Goal: Task Accomplishment & Management: Use online tool/utility

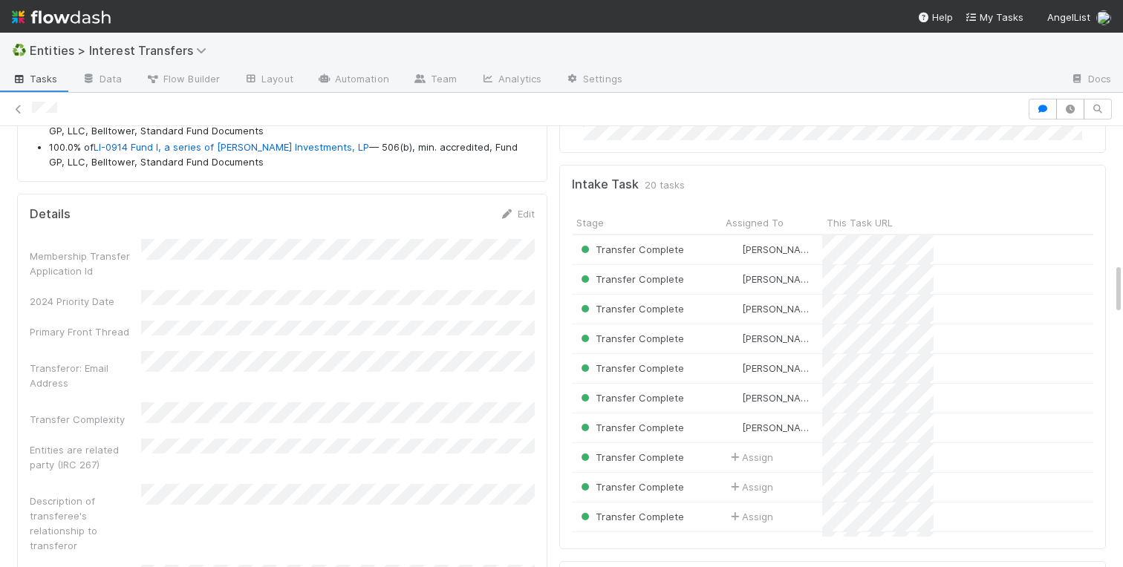
scroll to position [1341, 0]
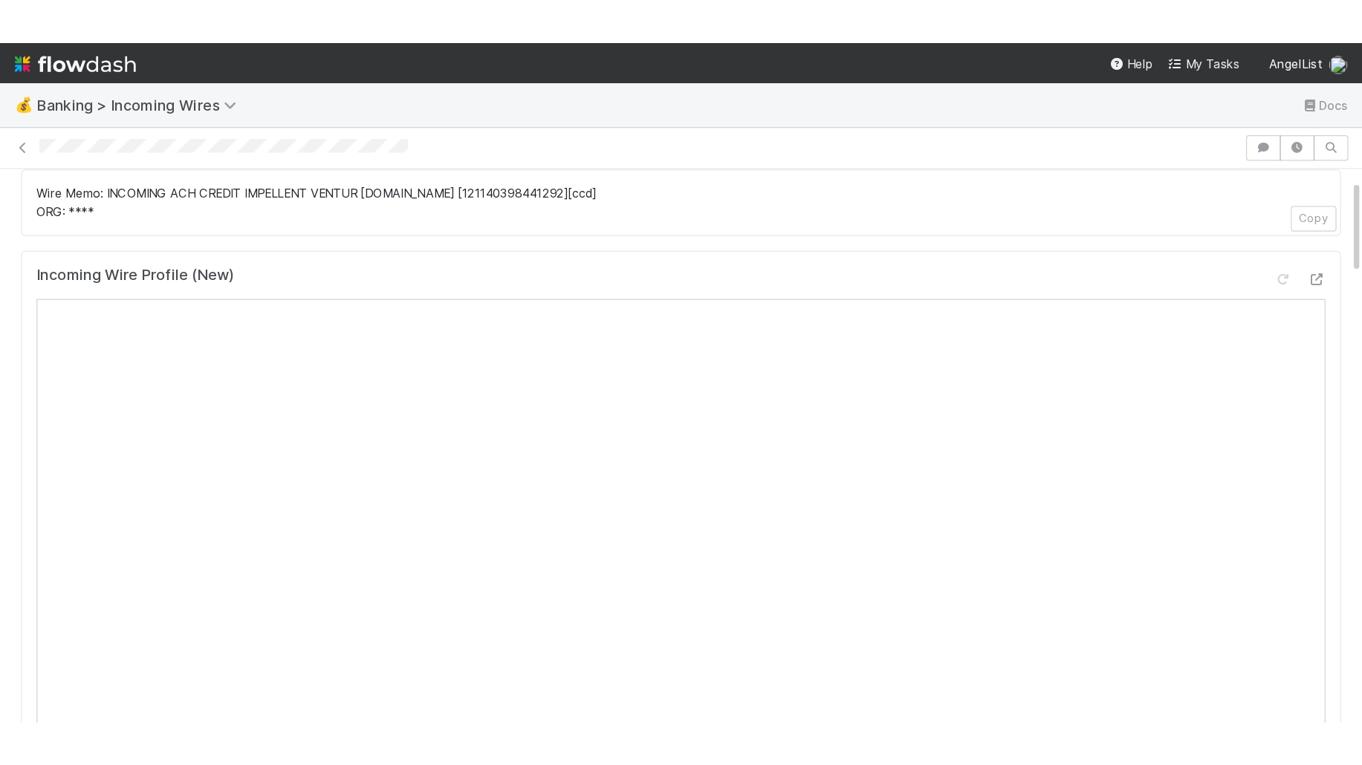
scroll to position [49, 0]
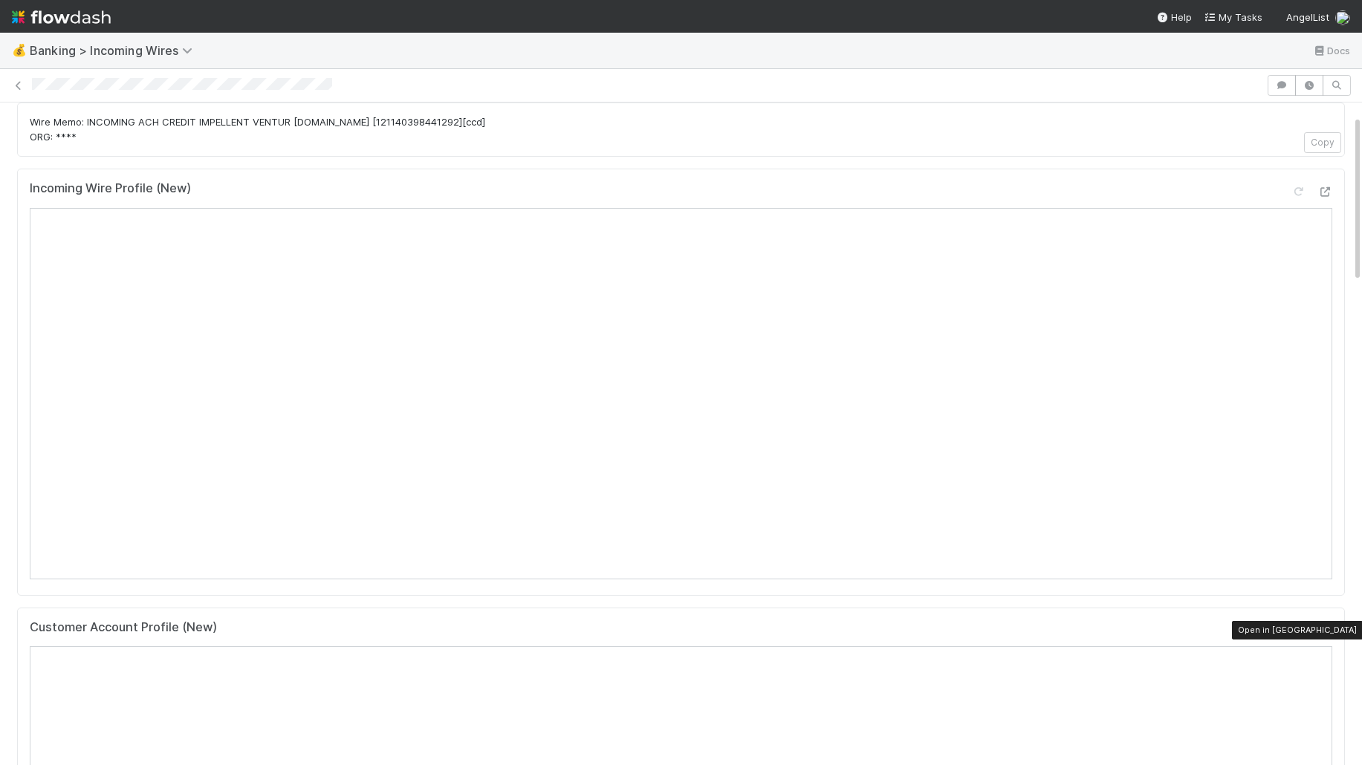
click at [1122, 567] on icon at bounding box center [1324, 631] width 15 height 10
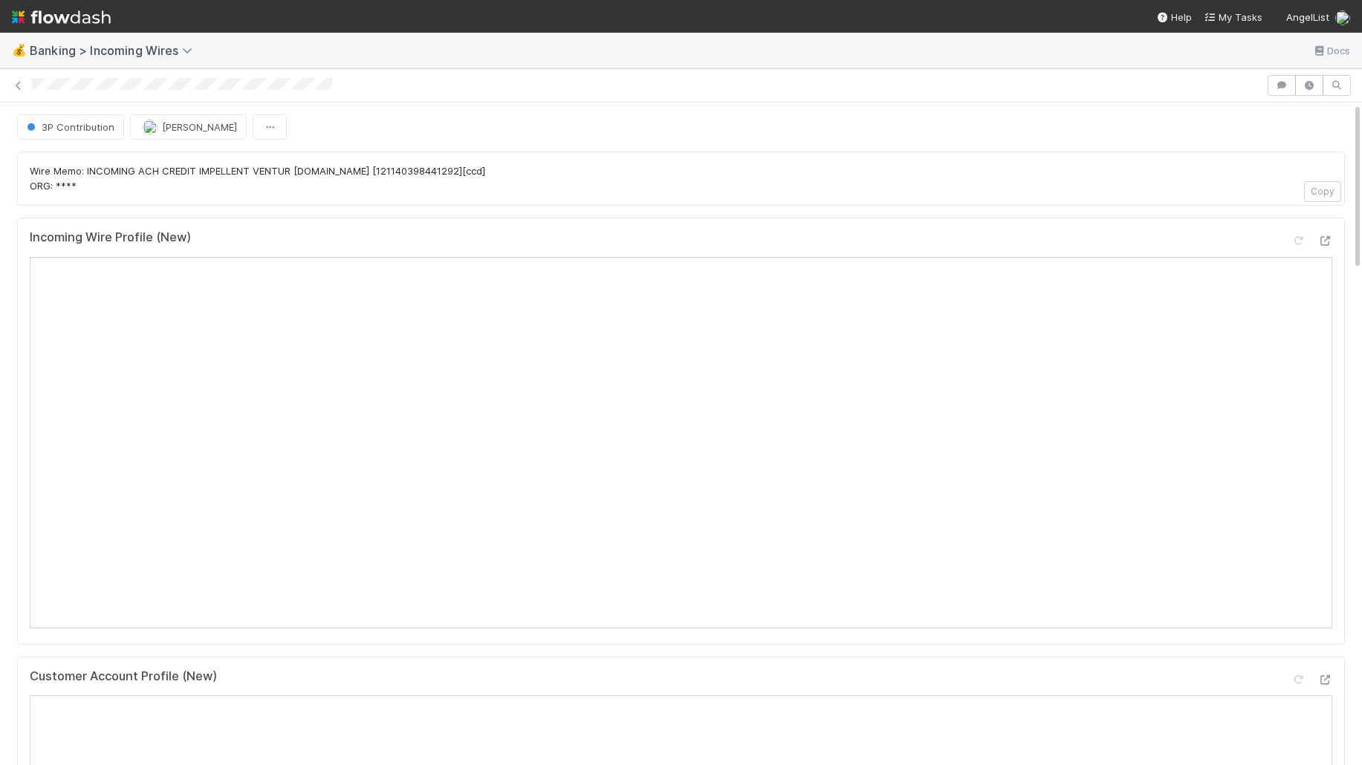
click at [440, 129] on div "3P Contribution Charlotte Mas" at bounding box center [680, 126] width 1327 height 25
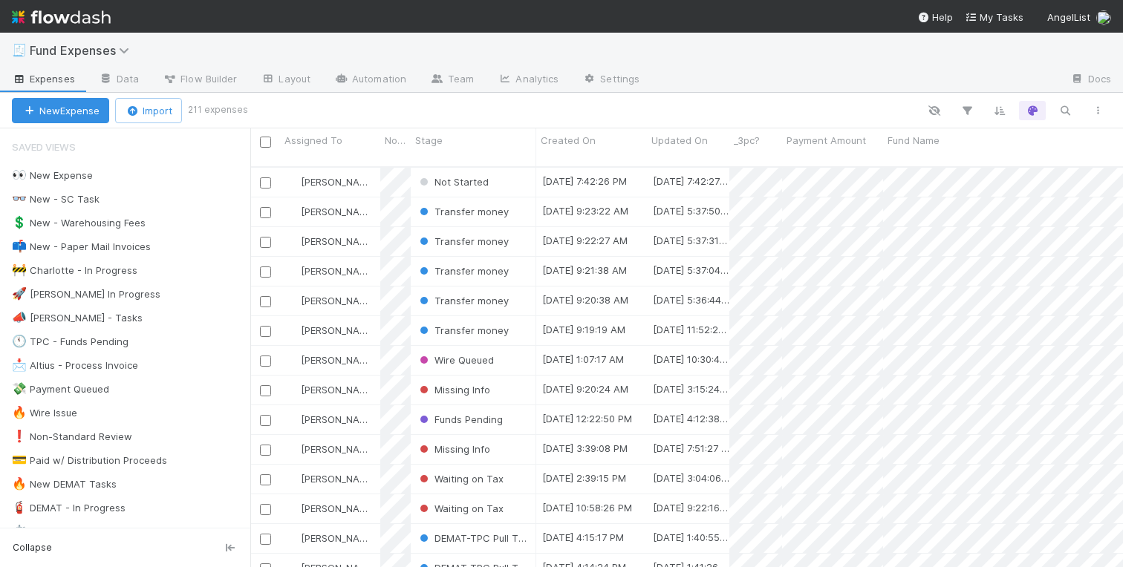
scroll to position [412, 873]
click at [79, 340] on div "🕚 TPC - Funds Pending" at bounding box center [70, 342] width 117 height 19
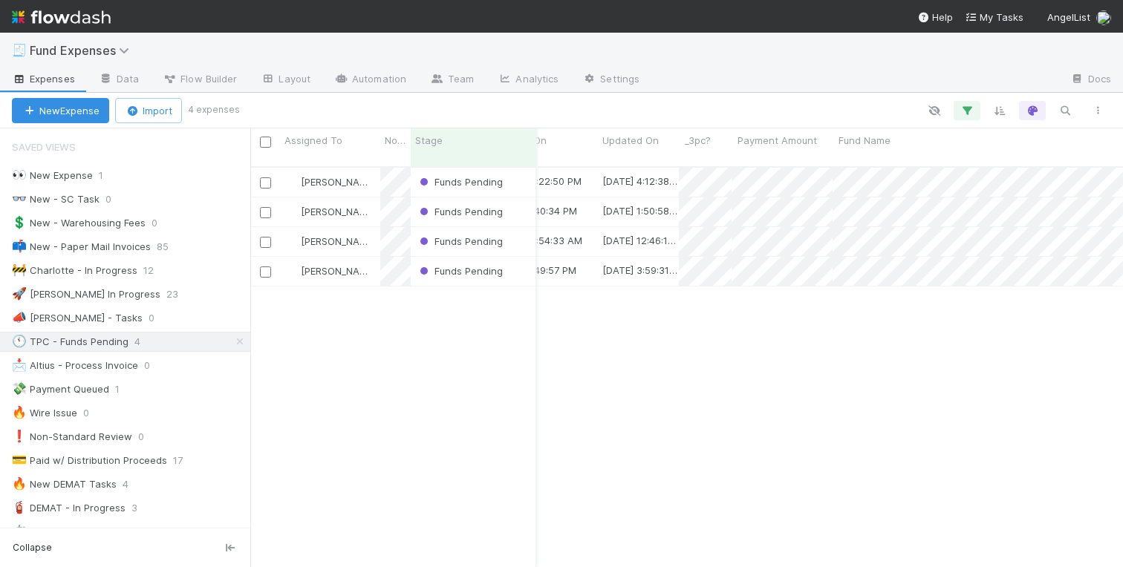
scroll to position [0, 51]
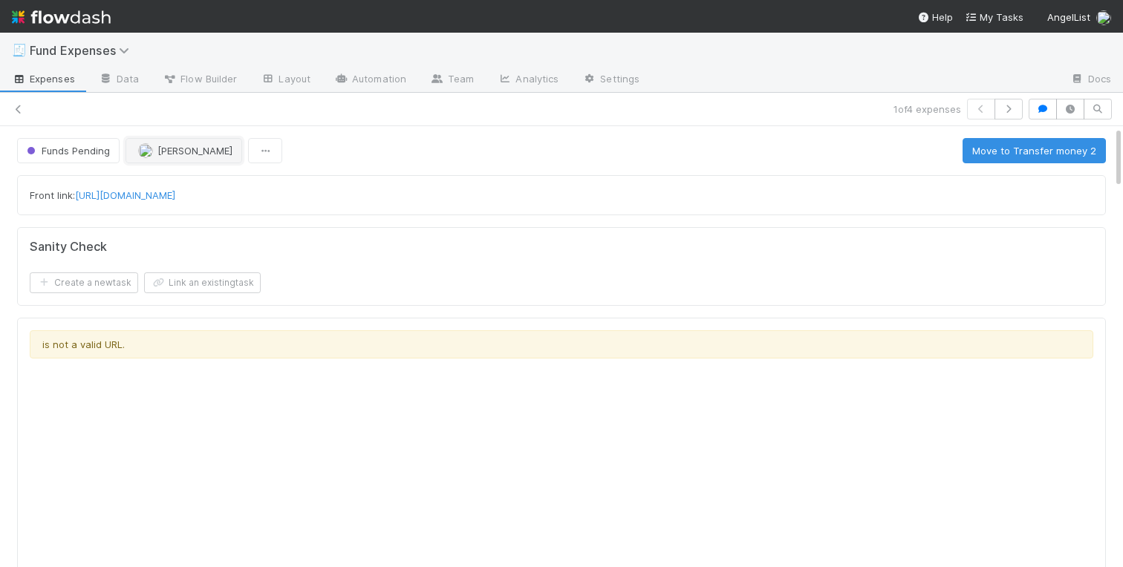
click at [168, 157] on button "Linda Ortiz" at bounding box center [184, 150] width 117 height 25
click at [64, 152] on span "Funds Pending" at bounding box center [67, 151] width 86 height 12
click at [94, 188] on div "3pc_review" at bounding box center [116, 188] width 209 height 27
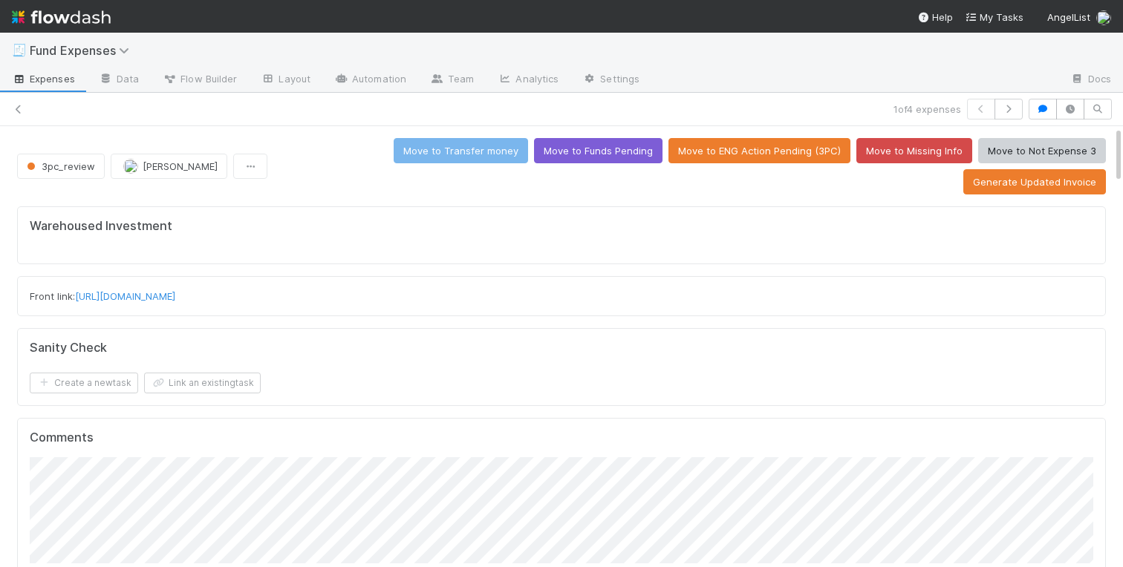
scroll to position [937, 0]
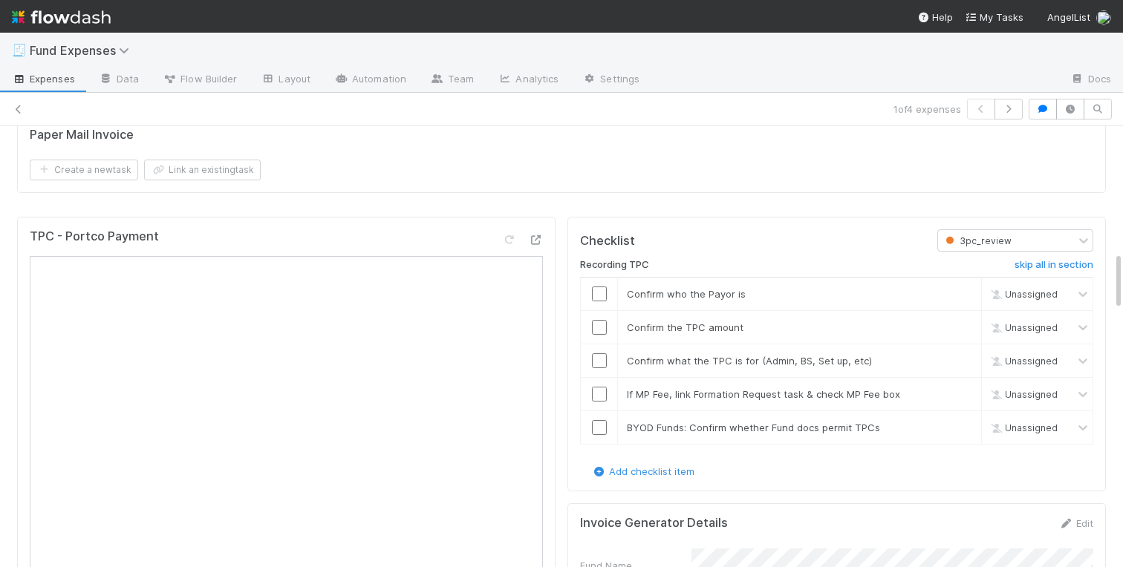
click at [594, 287] on input "checkbox" at bounding box center [599, 294] width 15 height 15
click at [594, 320] on input "checkbox" at bounding box center [599, 327] width 15 height 15
click at [599, 354] on input "checkbox" at bounding box center [599, 361] width 15 height 15
click at [594, 387] on input "checkbox" at bounding box center [599, 394] width 15 height 15
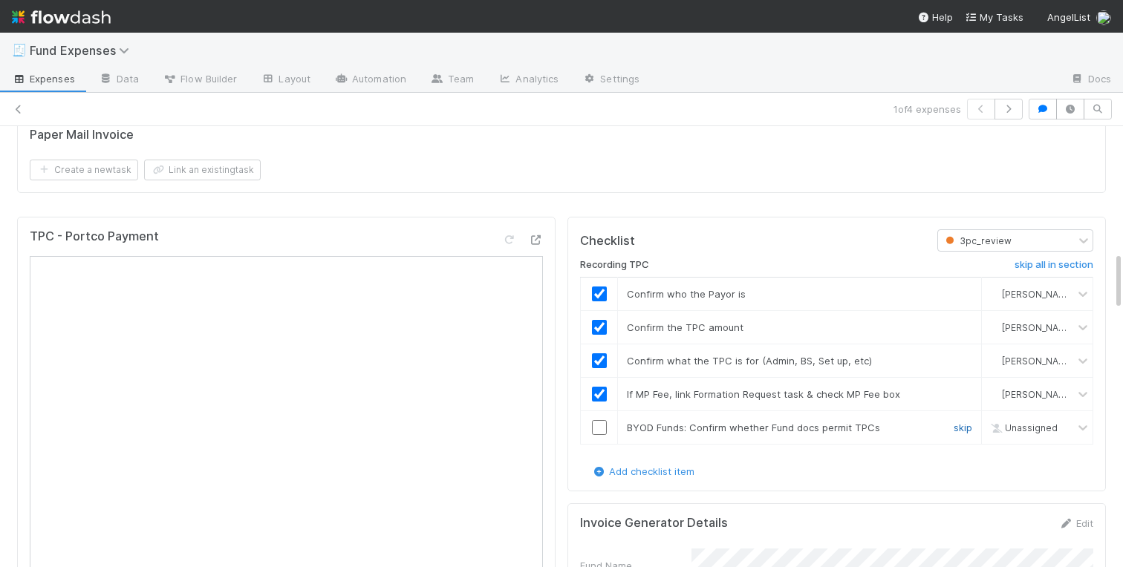
click at [963, 422] on link "skip" at bounding box center [963, 428] width 19 height 12
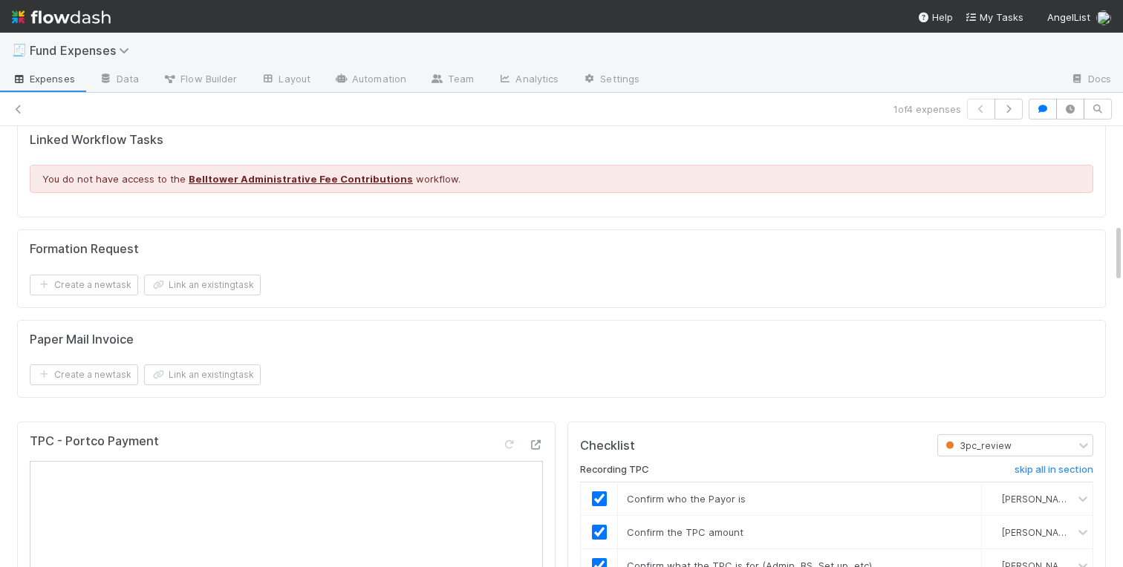
scroll to position [726, 0]
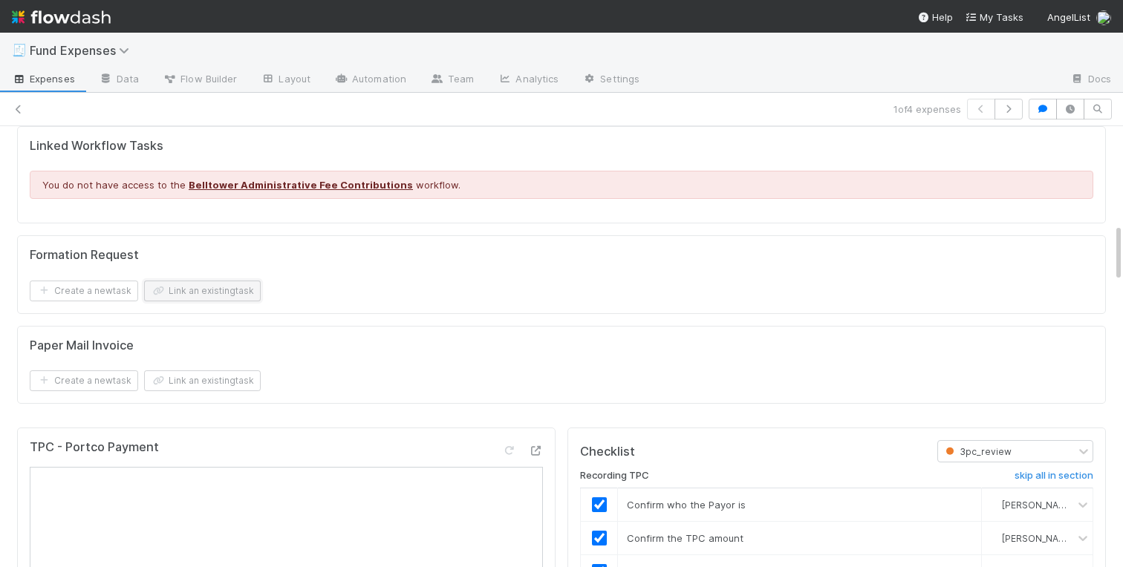
click at [214, 281] on button "Link an existing task" at bounding box center [202, 291] width 117 height 21
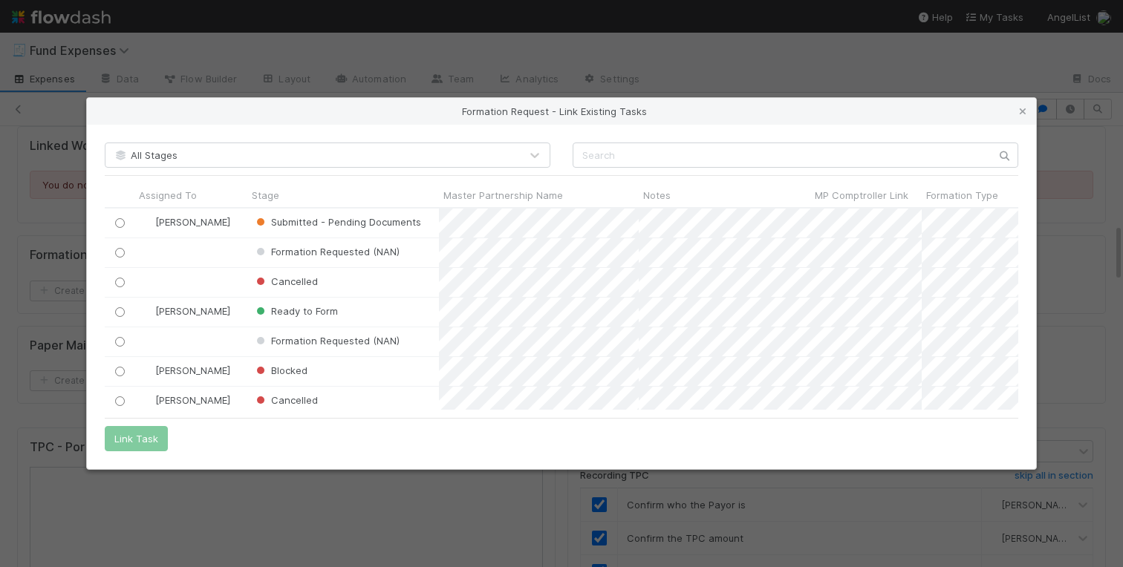
scroll to position [202, 914]
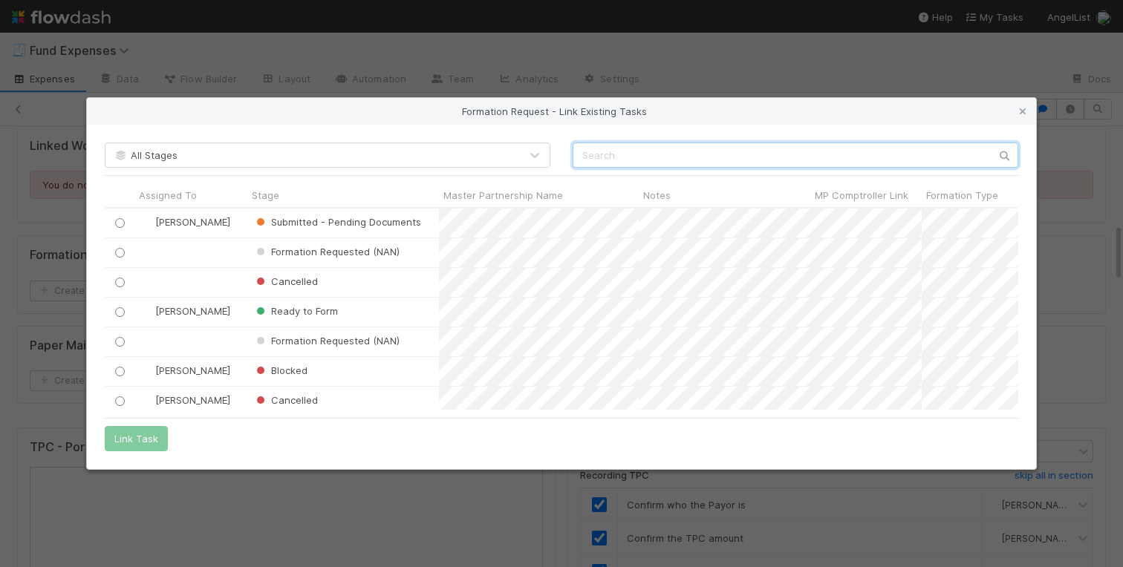
click at [616, 154] on input "text" at bounding box center [796, 155] width 446 height 25
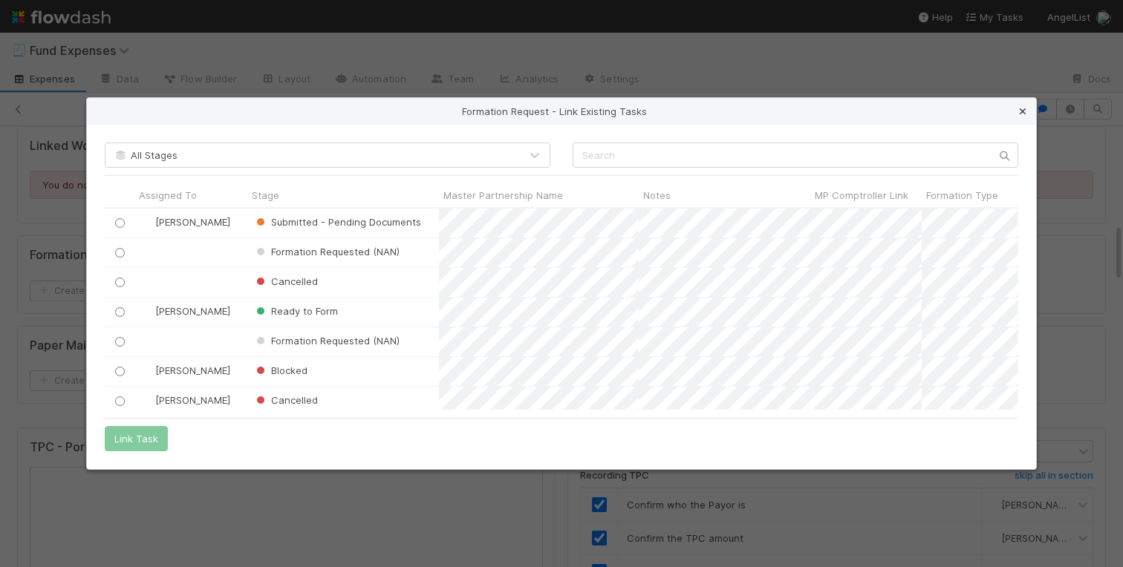
click at [1017, 105] on link at bounding box center [1022, 111] width 15 height 15
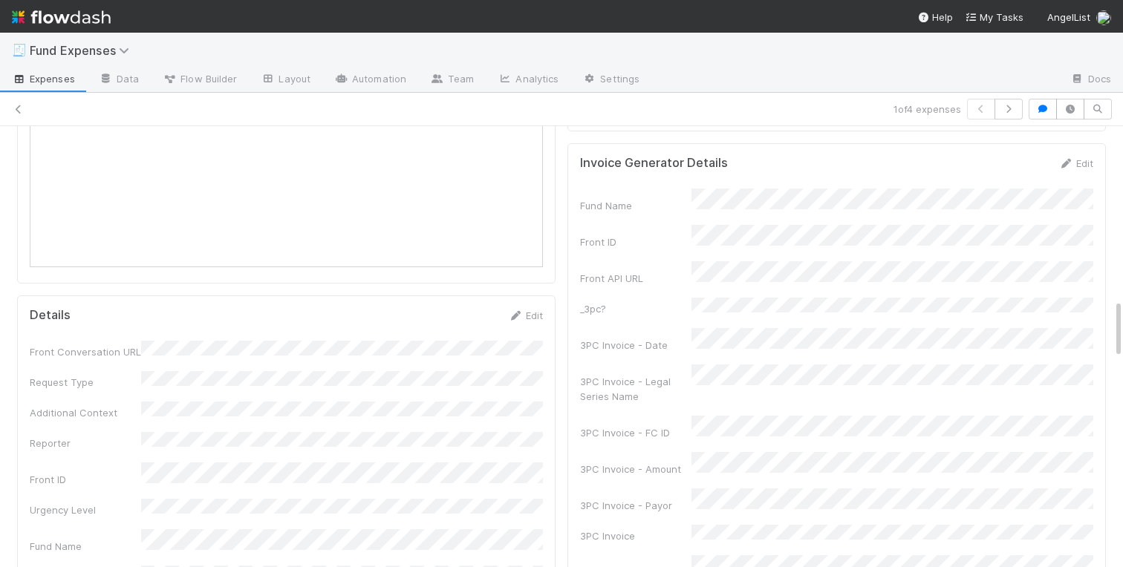
scroll to position [1294, 0]
click at [532, 313] on link "Edit" at bounding box center [525, 319] width 35 height 12
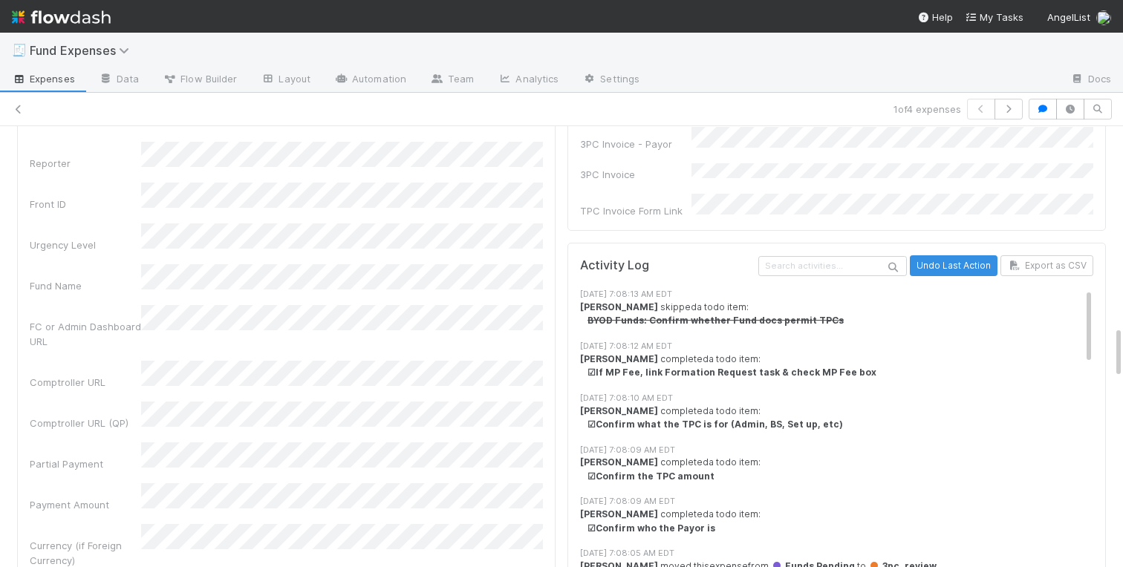
scroll to position [1665, 0]
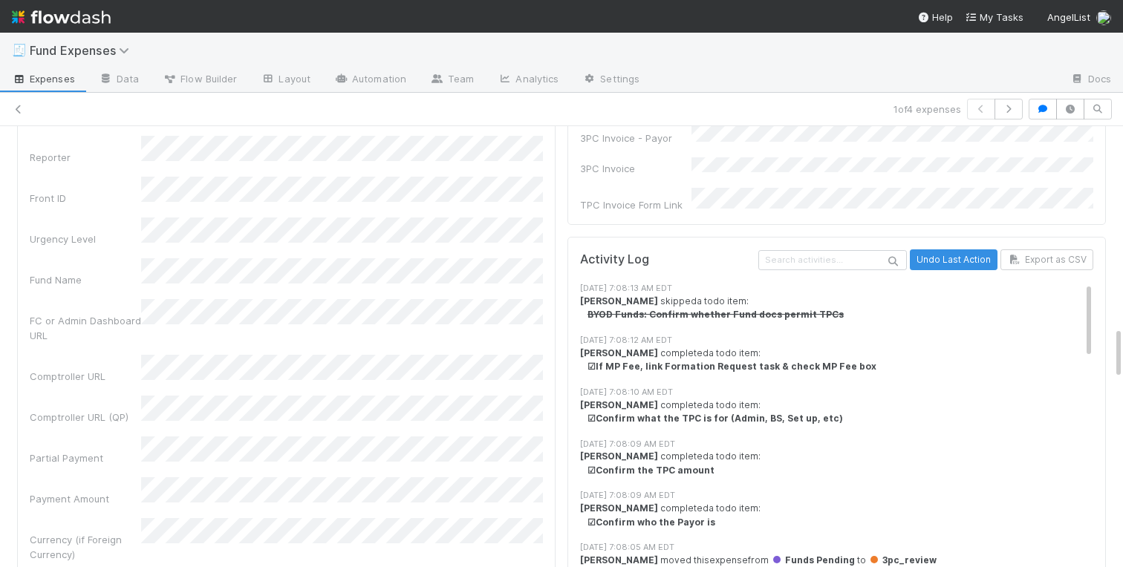
click at [100, 478] on div "Payment Amount" at bounding box center [286, 492] width 513 height 29
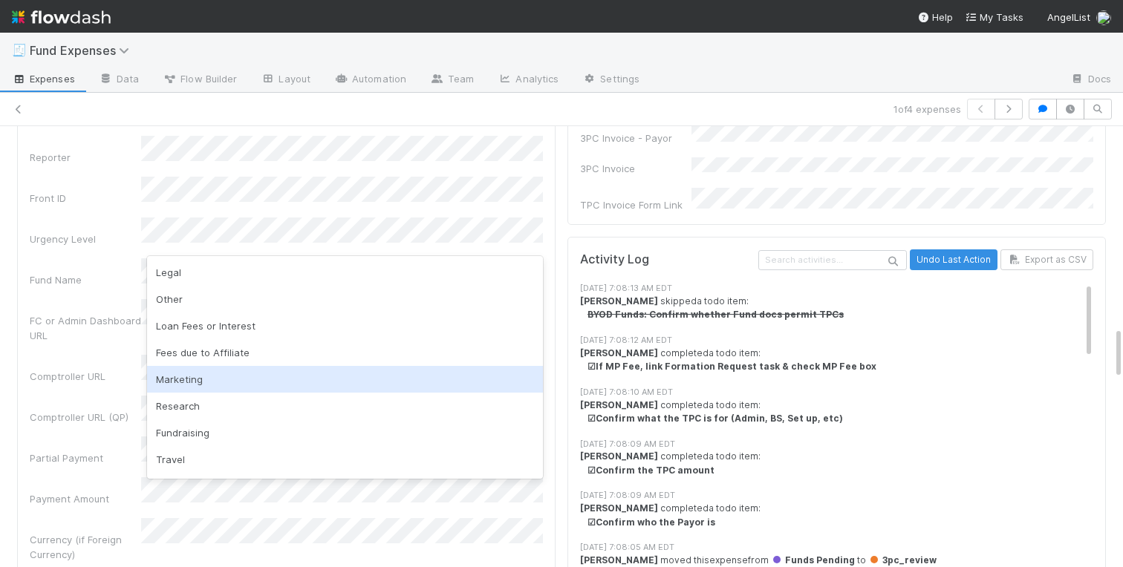
click at [0, 360] on div "Warehoused Investment Front link: https://app.frontapp.com/open/cnv_qqe039j San…" at bounding box center [561, 451] width 1123 height 3830
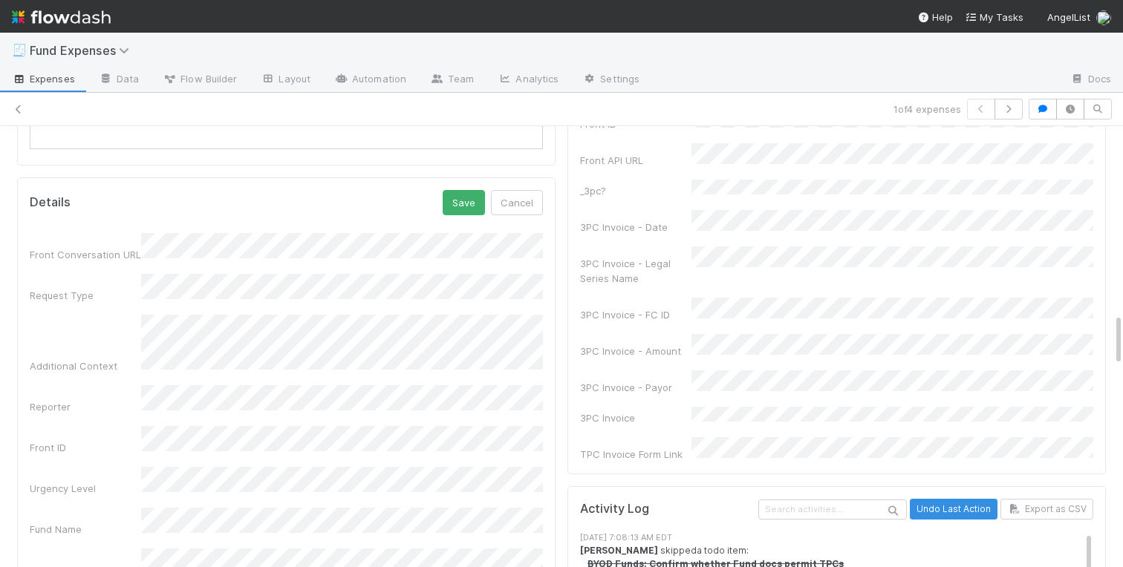
scroll to position [1331, 0]
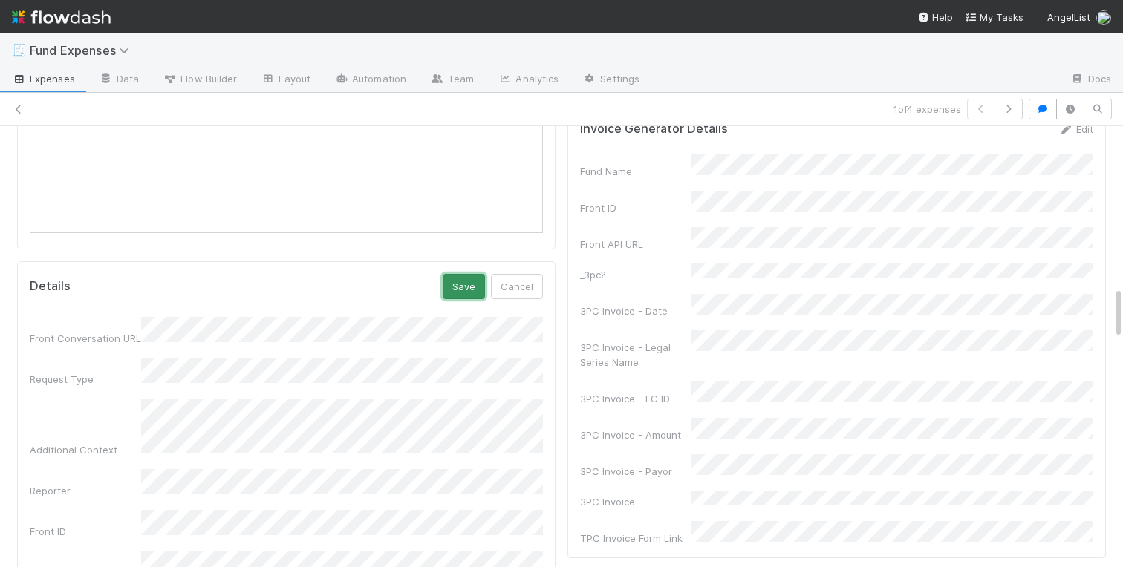
click at [447, 274] on button "Save" at bounding box center [464, 286] width 42 height 25
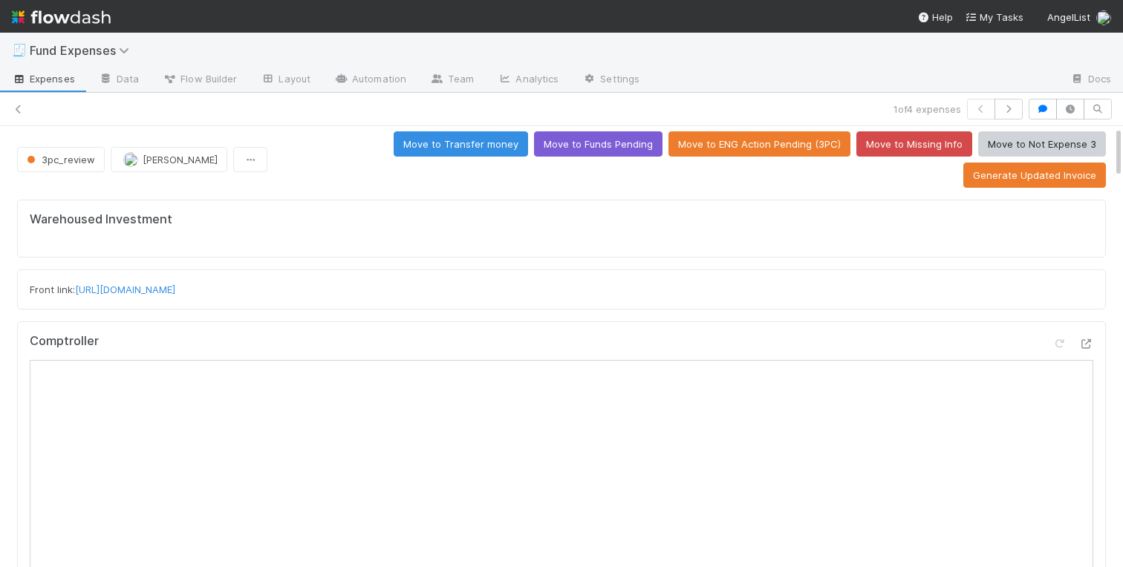
scroll to position [0, 0]
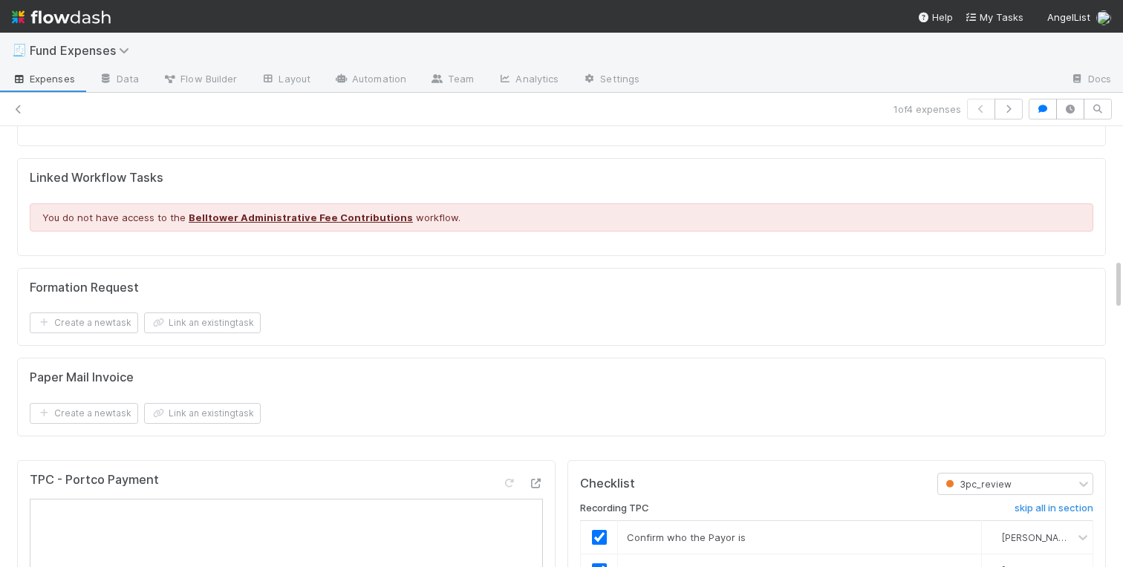
scroll to position [1123, 0]
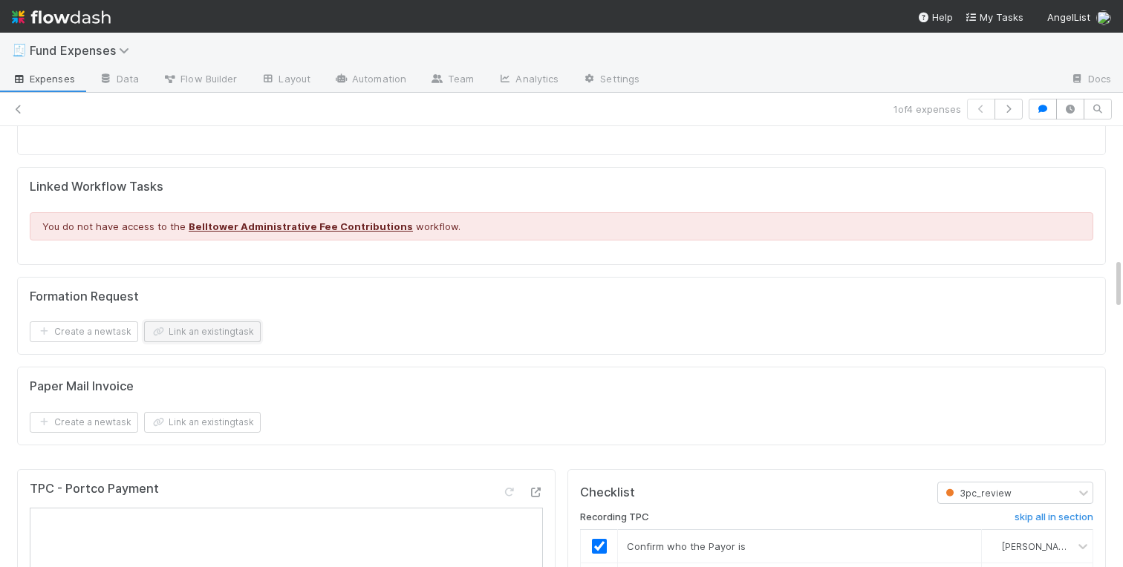
click at [227, 322] on button "Link an existing task" at bounding box center [202, 332] width 117 height 21
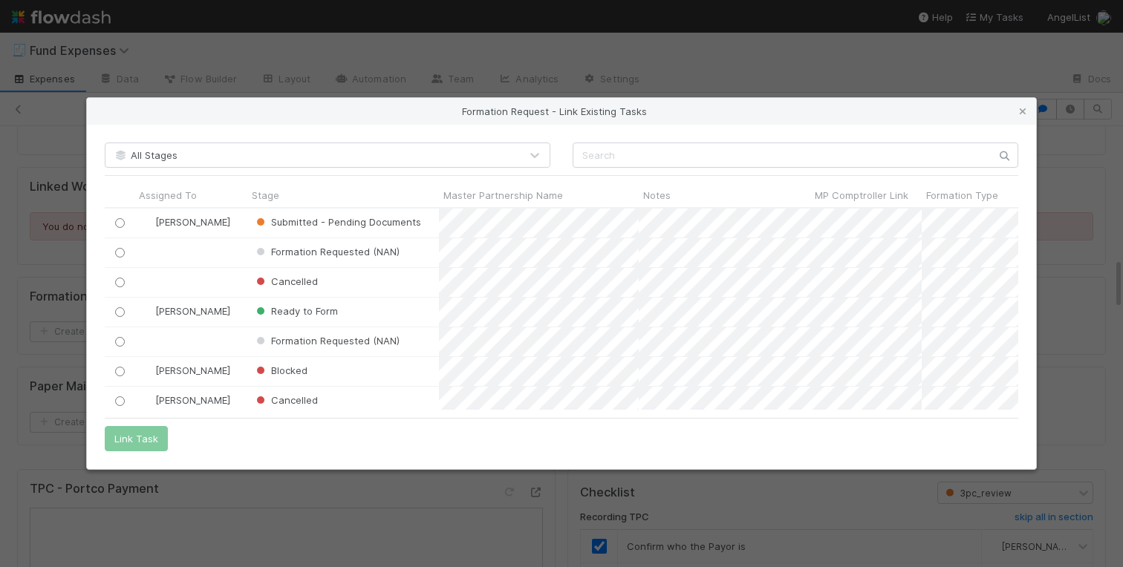
scroll to position [202, 914]
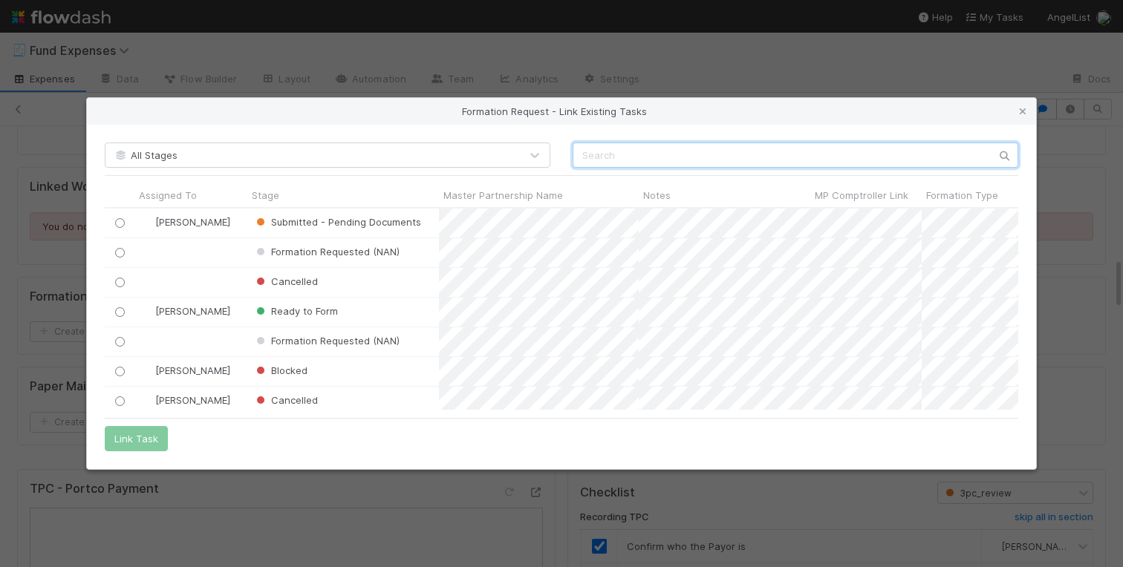
click at [639, 157] on input "text" at bounding box center [796, 155] width 446 height 25
paste input "Impellent Ventures Funds, LP"
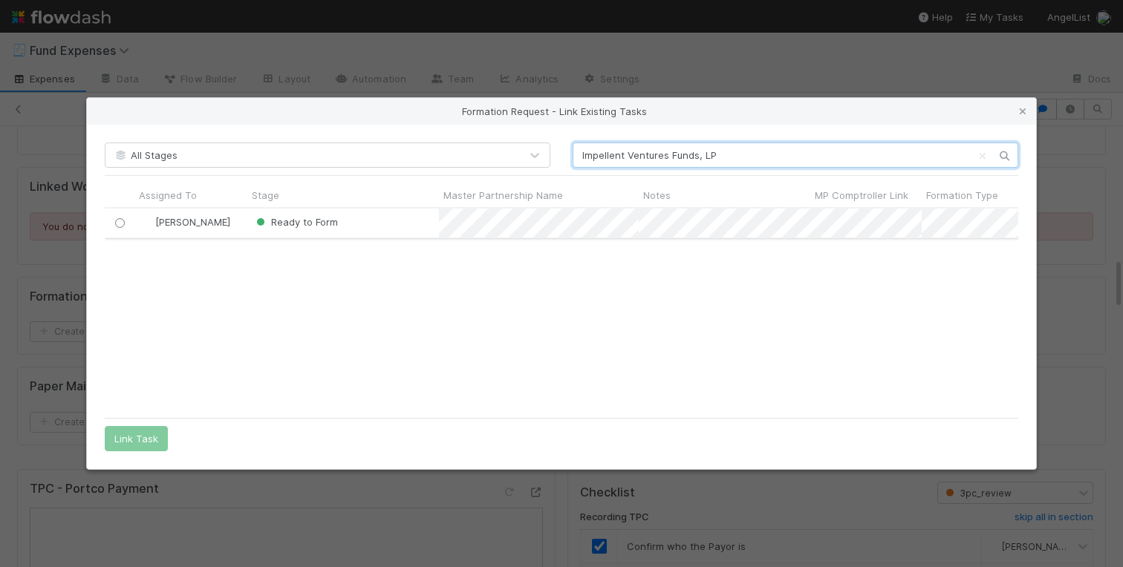
type input "Impellent Ventures Funds, LP"
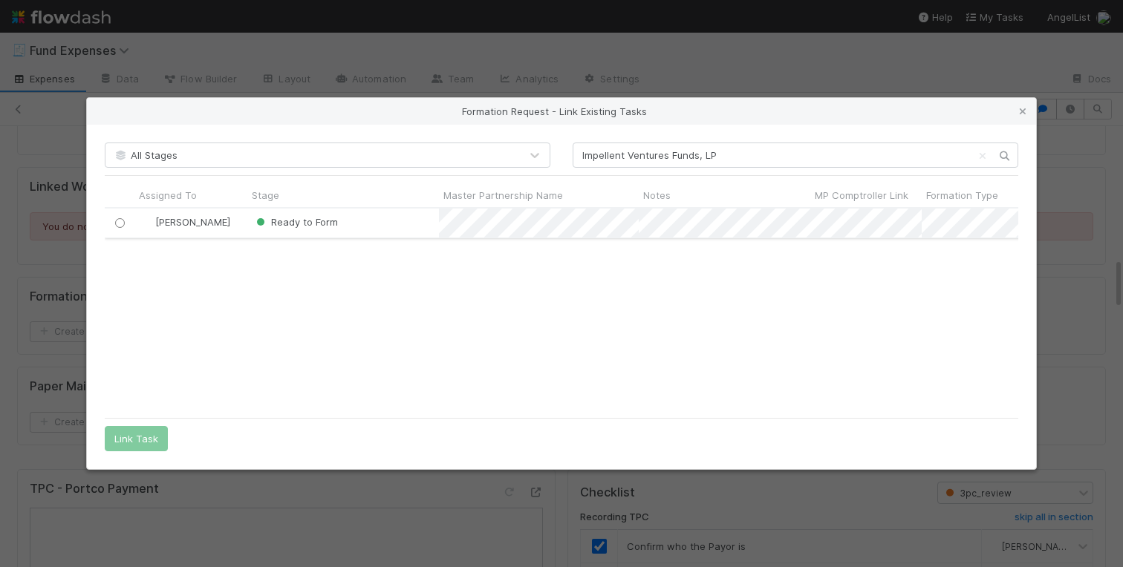
click at [400, 224] on div "Ready to Form" at bounding box center [343, 223] width 192 height 29
click at [119, 224] on input "radio" at bounding box center [120, 223] width 10 height 10
click at [140, 440] on button "Link Task" at bounding box center [136, 438] width 63 height 25
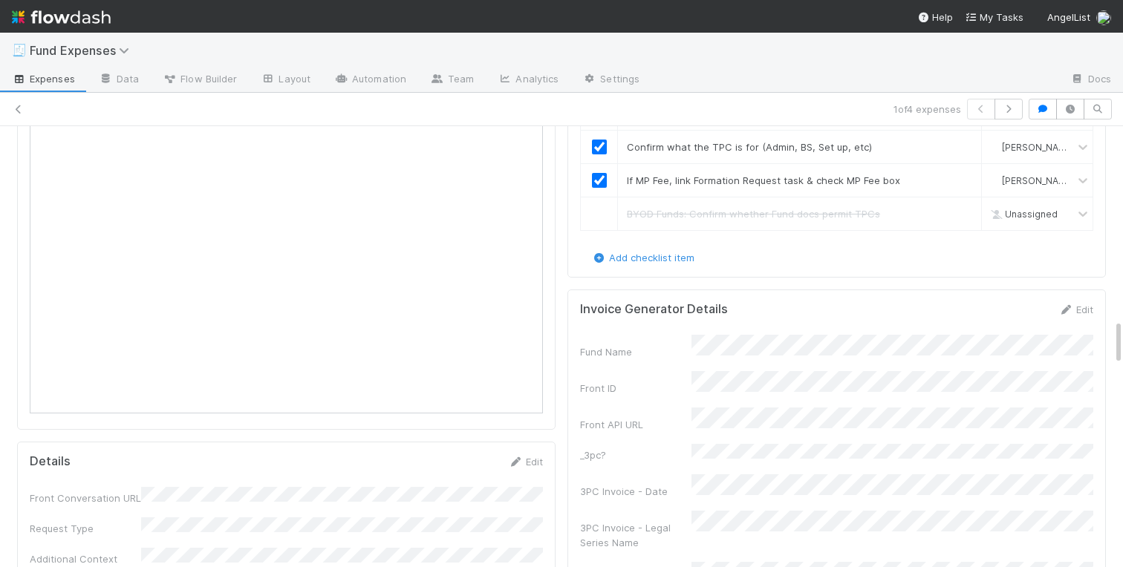
scroll to position [2251, 0]
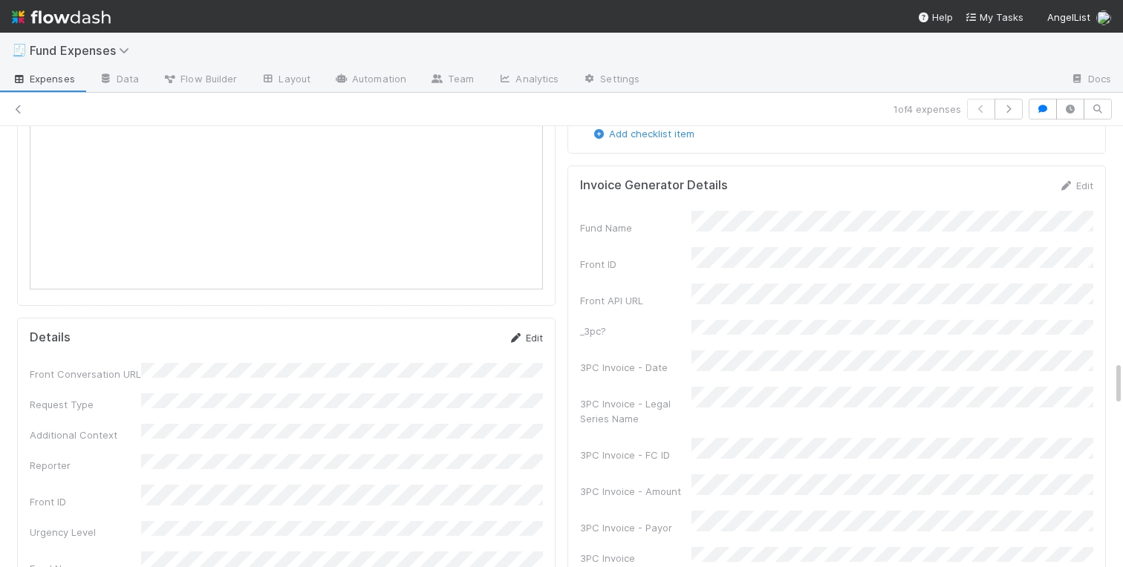
click at [533, 332] on link "Edit" at bounding box center [525, 338] width 35 height 12
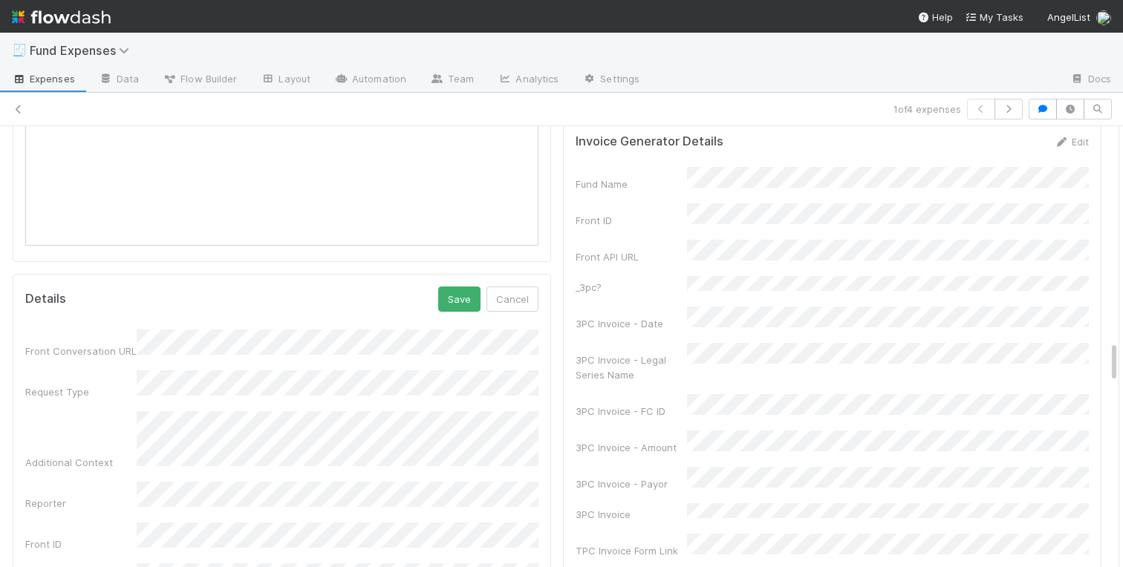
scroll to position [2075, 0]
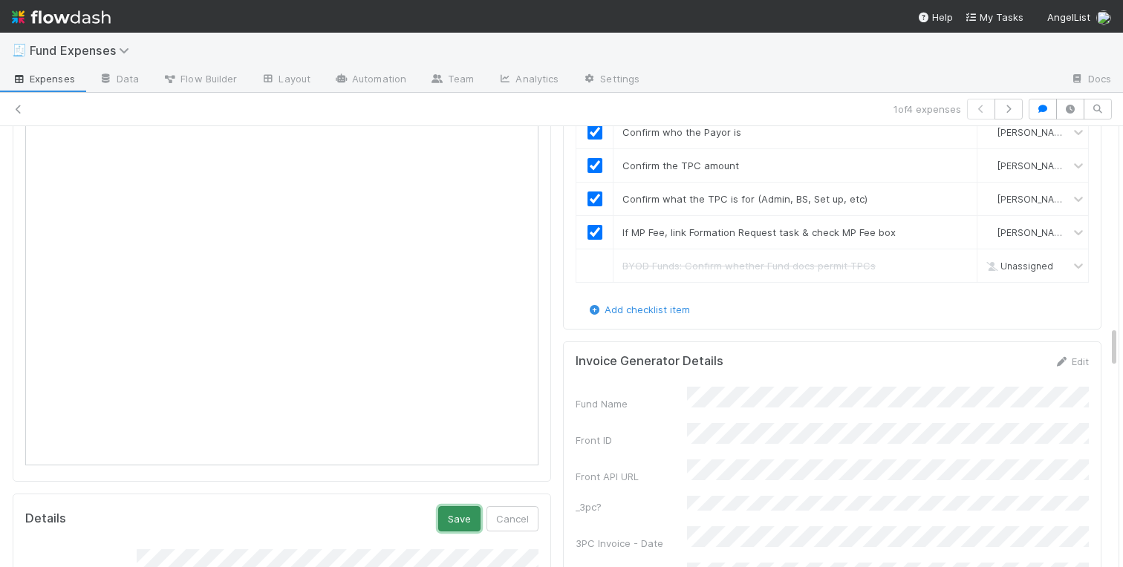
click at [458, 507] on button "Save" at bounding box center [459, 519] width 42 height 25
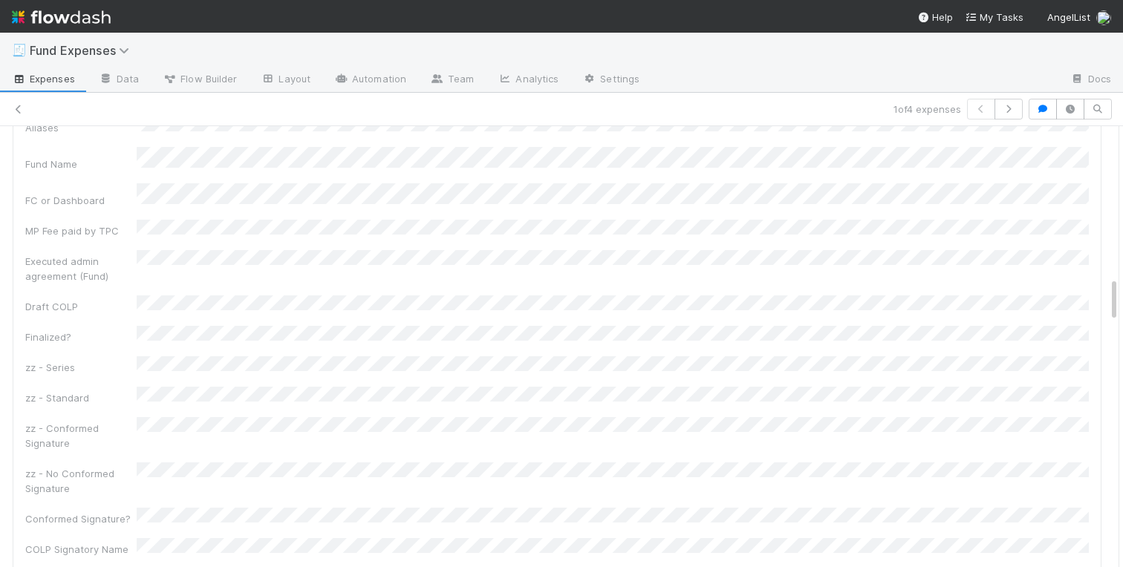
scroll to position [1413, 0]
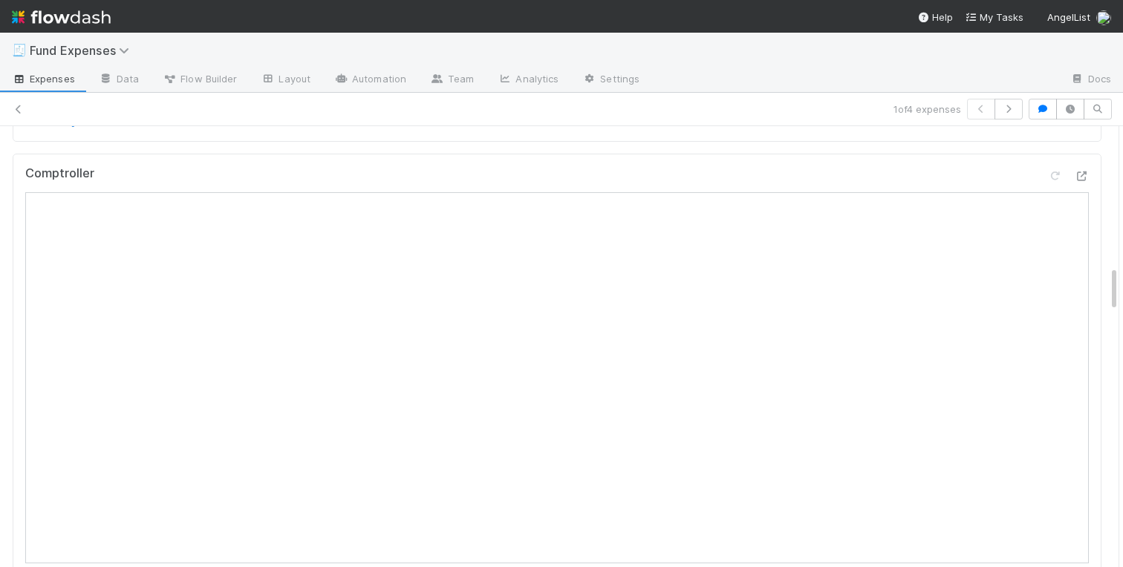
scroll to position [0, 0]
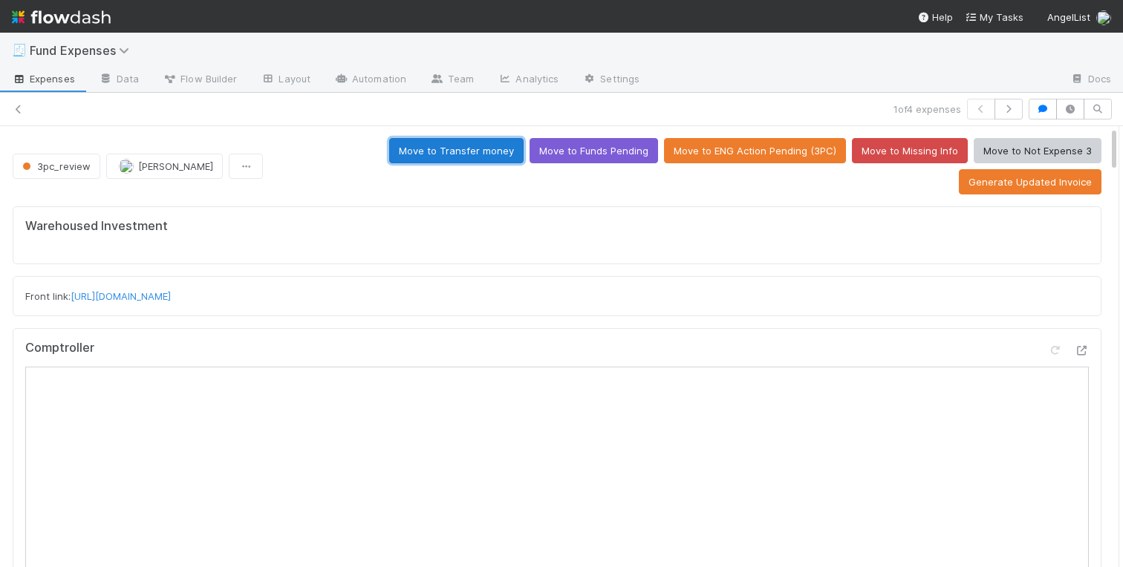
click at [389, 152] on button "Move to Transfer money" at bounding box center [456, 150] width 134 height 25
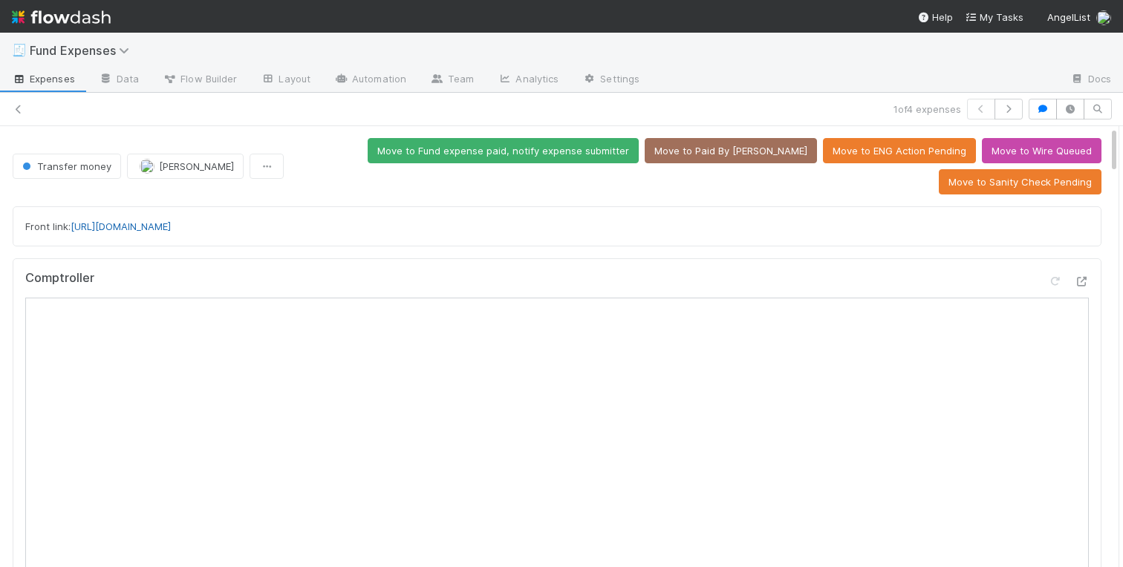
drag, startPoint x: 220, startPoint y: 216, endPoint x: 73, endPoint y: 227, distance: 147.4
click at [73, 227] on div "Front link: https://app.frontapp.com/open/cnv_qqe039j" at bounding box center [557, 226] width 1064 height 15
copy link "https://app.frontapp.com/open/cnv_qqe039j"
click at [617, 211] on div "Front link: https://app.frontapp.com/open/cnv_qqe039j" at bounding box center [557, 226] width 1089 height 40
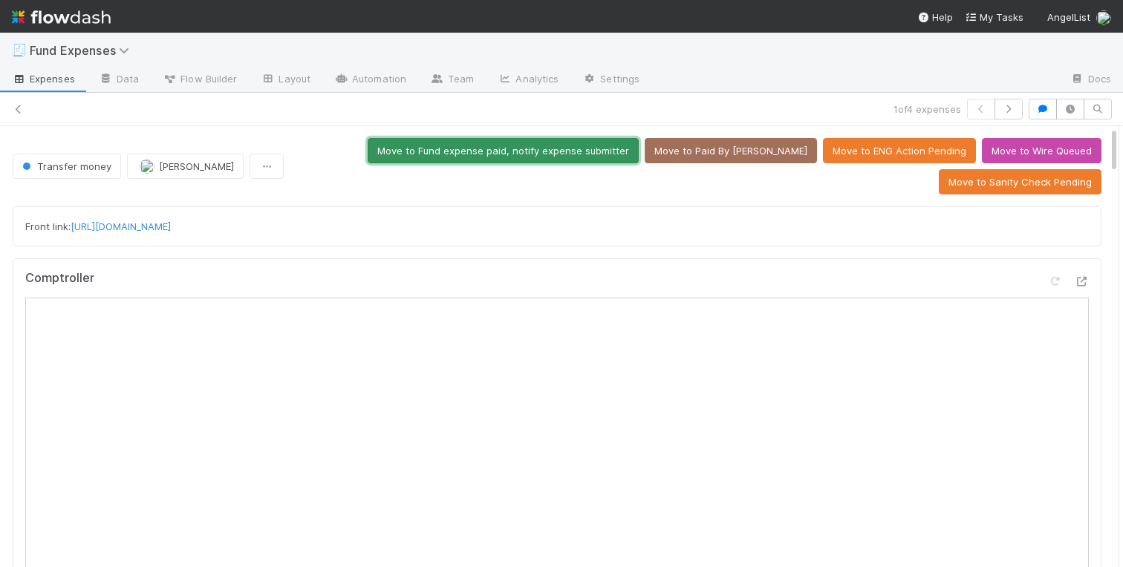
click at [542, 151] on button "Move to Fund expense paid, notify expense submitter" at bounding box center [503, 150] width 271 height 25
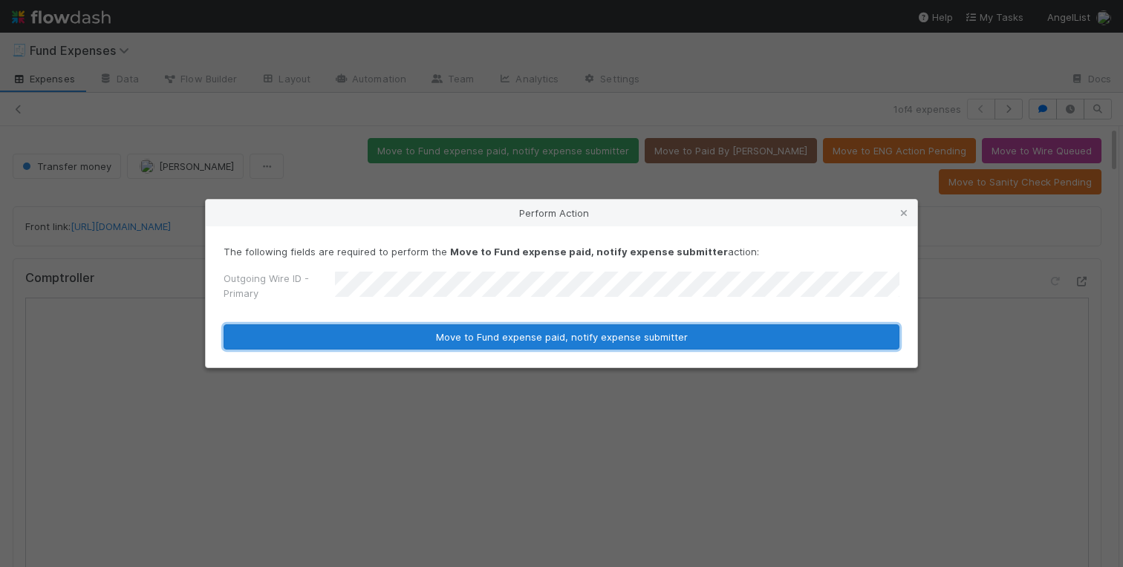
click at [423, 343] on button "Move to Fund expense paid, notify expense submitter" at bounding box center [562, 337] width 676 height 25
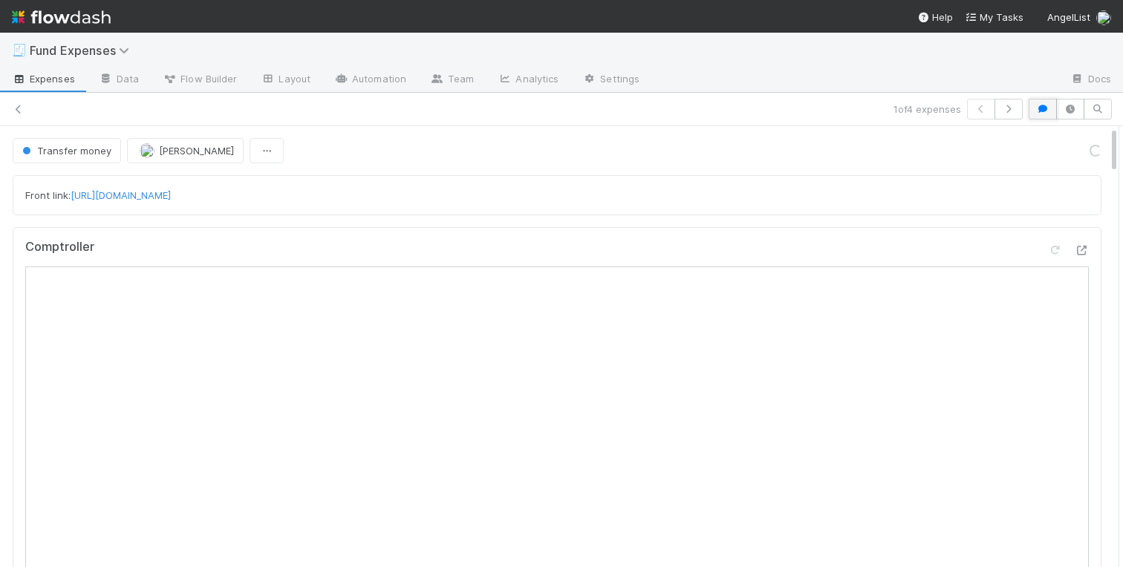
click at [1038, 108] on icon "button" at bounding box center [1042, 109] width 15 height 9
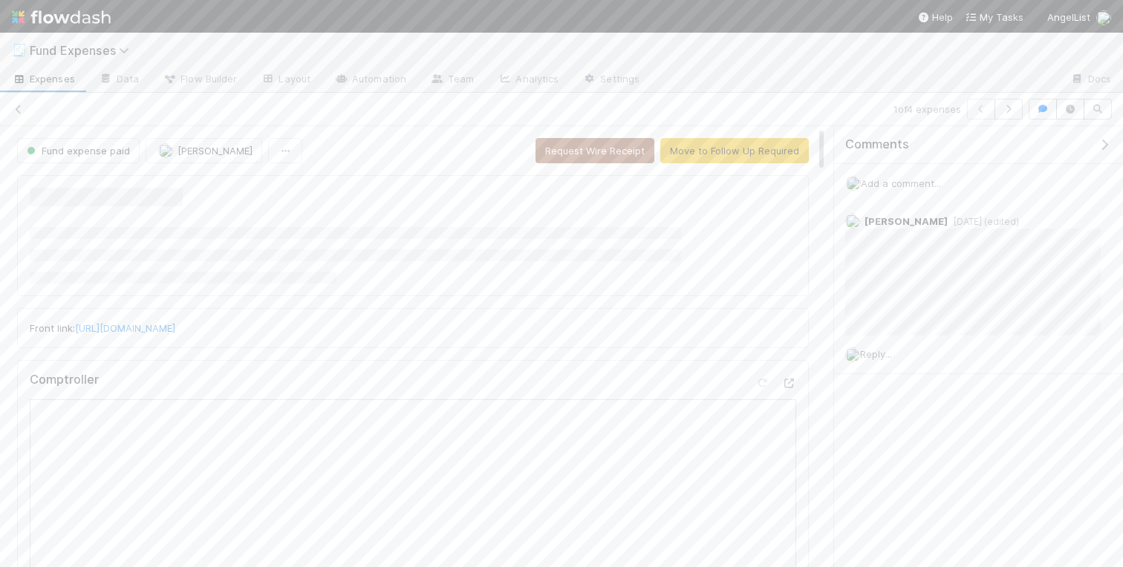
click at [886, 184] on span "Add a comment..." at bounding box center [901, 184] width 80 height 12
click at [893, 366] on button "Add Comment" at bounding box center [901, 374] width 86 height 25
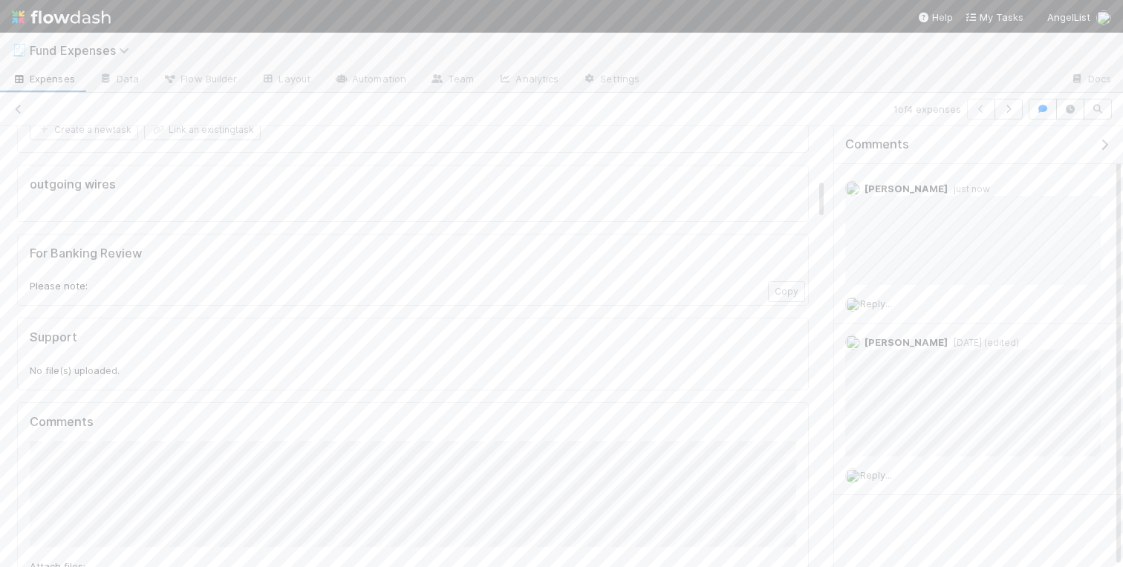
scroll to position [1012, 0]
click at [1107, 144] on icon "button" at bounding box center [1104, 145] width 15 height 12
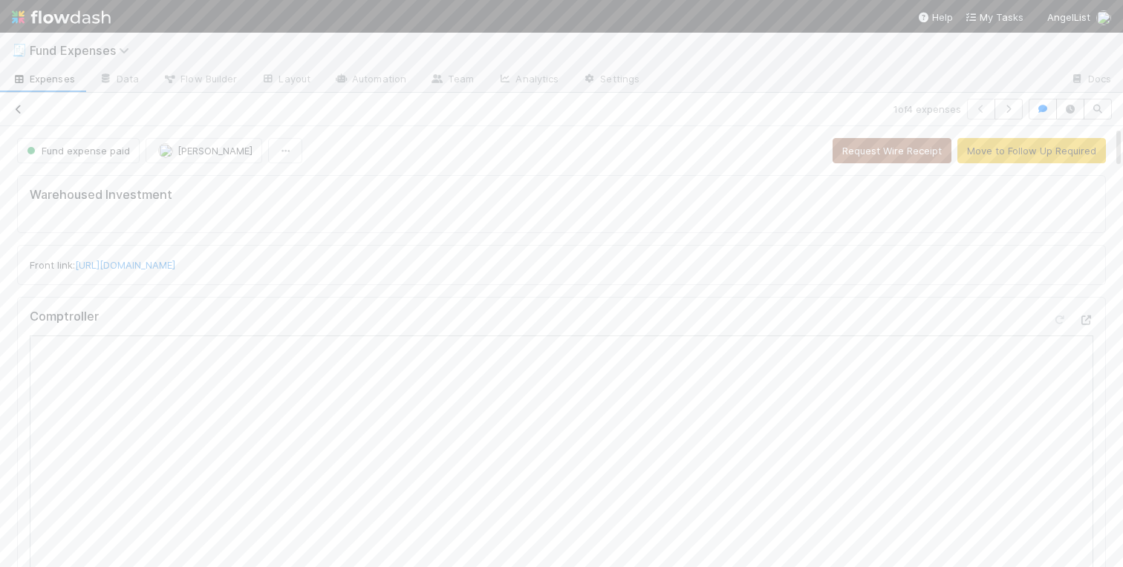
click at [19, 112] on icon at bounding box center [18, 110] width 15 height 10
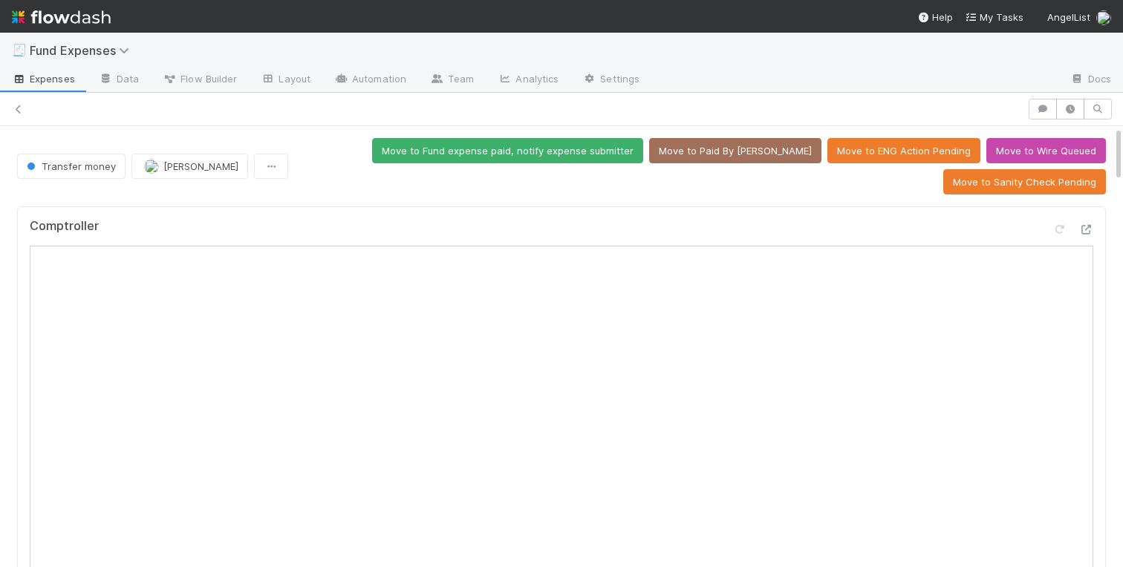
click at [1084, 232] on icon at bounding box center [1086, 230] width 15 height 10
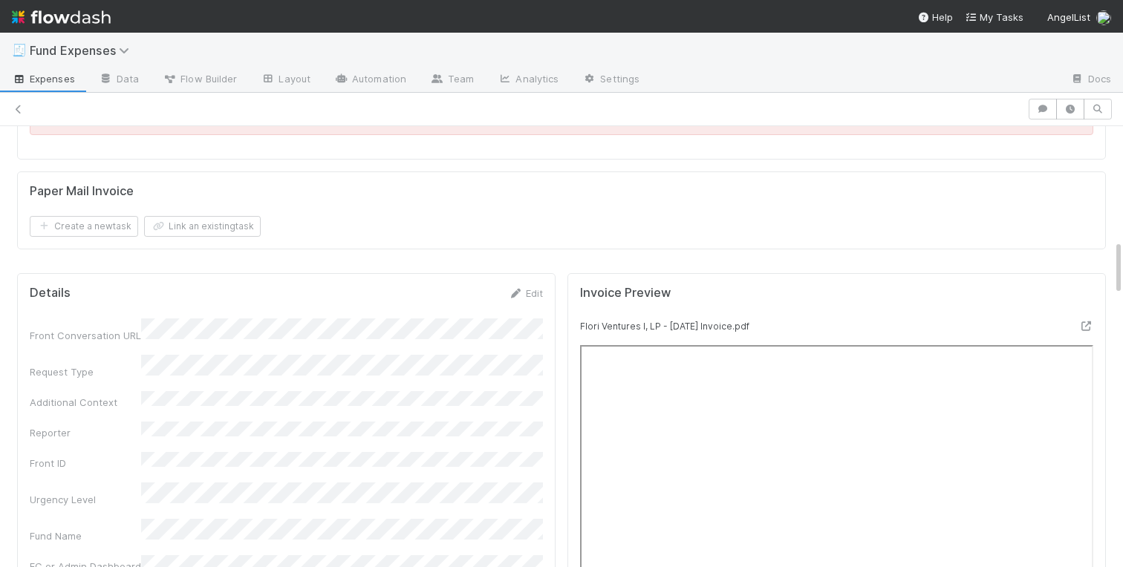
scroll to position [1500, 0]
